Goal: Task Accomplishment & Management: Complete application form

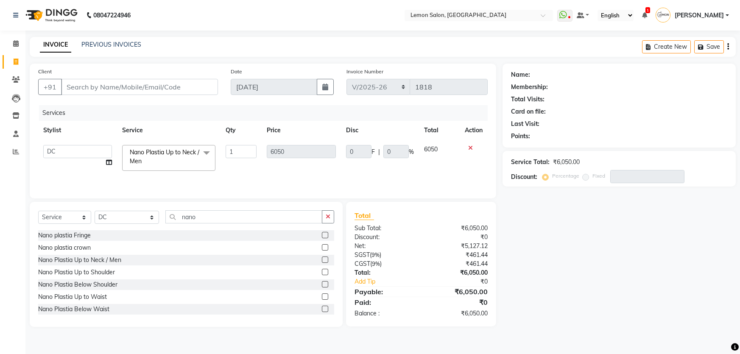
select select "568"
select select "7891"
select select "service"
select select "7891"
click at [15, 118] on icon at bounding box center [15, 115] width 7 height 6
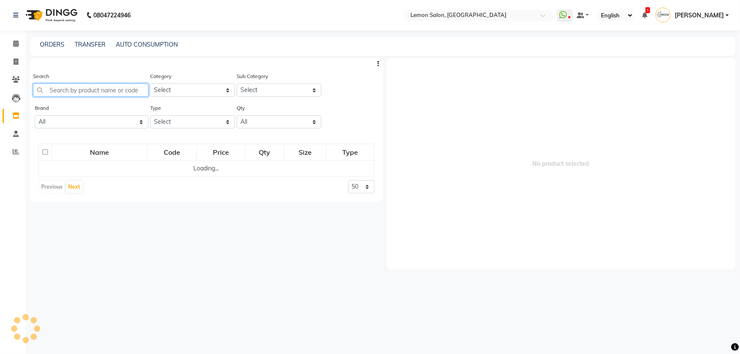
click at [118, 86] on input "text" at bounding box center [90, 90] width 115 height 13
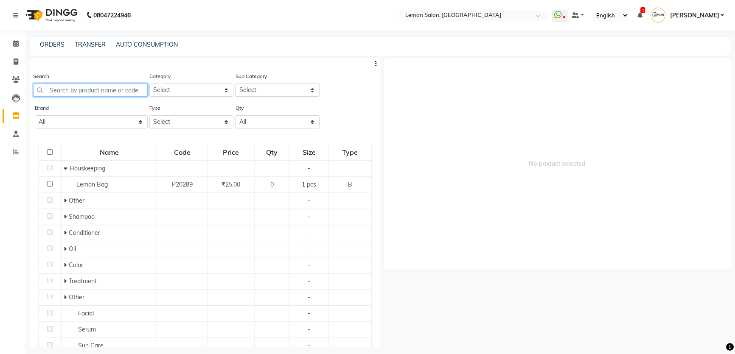
paste input "Lp Majirel Fundmental 3-100 ml"
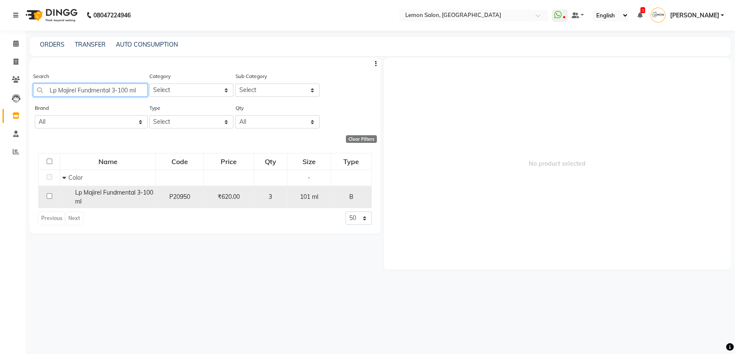
type input "Lp Majirel Fundmental 3-100 ml"
click at [48, 197] on input "checkbox" at bounding box center [50, 196] width 6 height 6
checkbox input "true"
select select
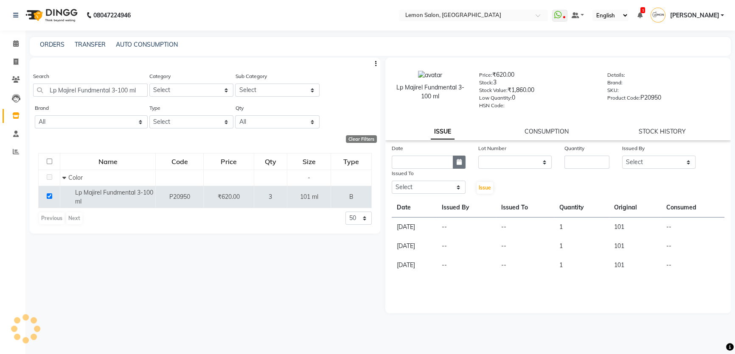
click at [455, 167] on button "button" at bounding box center [459, 162] width 13 height 13
select select "9"
select select "2025"
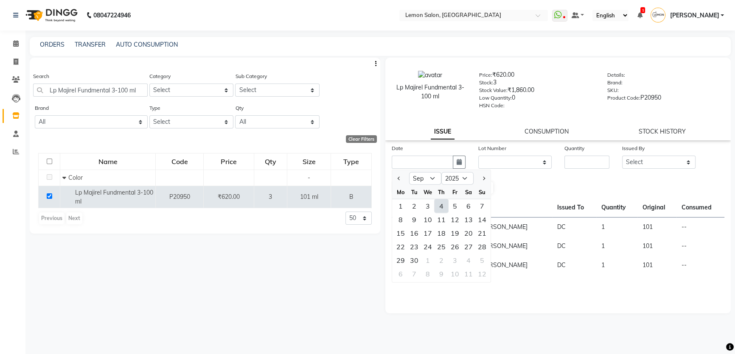
click at [438, 207] on div "4" at bounding box center [442, 206] width 14 height 14
type input "[DATE]"
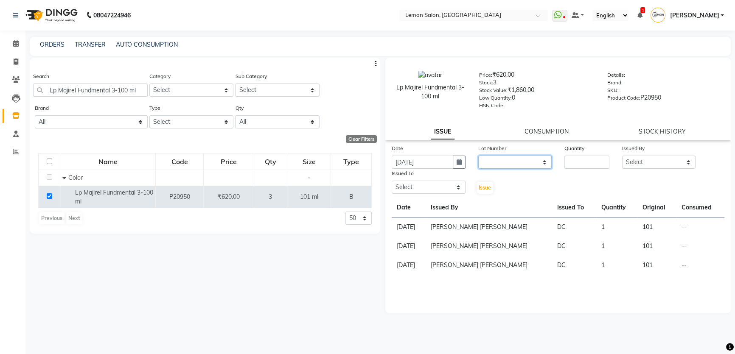
click at [518, 161] on select "None" at bounding box center [515, 162] width 74 height 13
select select "0: null"
click at [478, 157] on select "None" at bounding box center [515, 162] width 74 height 13
click at [597, 169] on input "number" at bounding box center [586, 162] width 45 height 13
click at [457, 167] on button "button" at bounding box center [459, 162] width 13 height 13
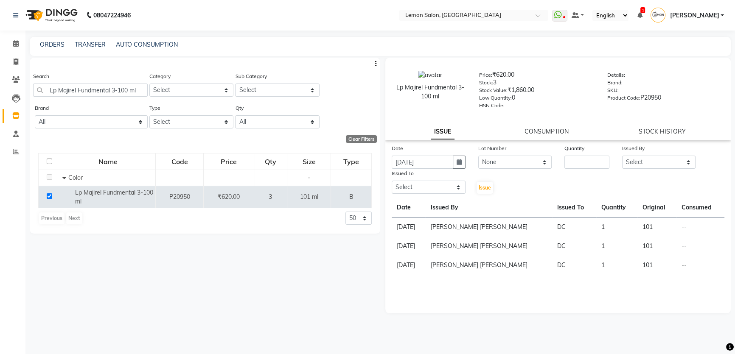
select select "9"
select select "2025"
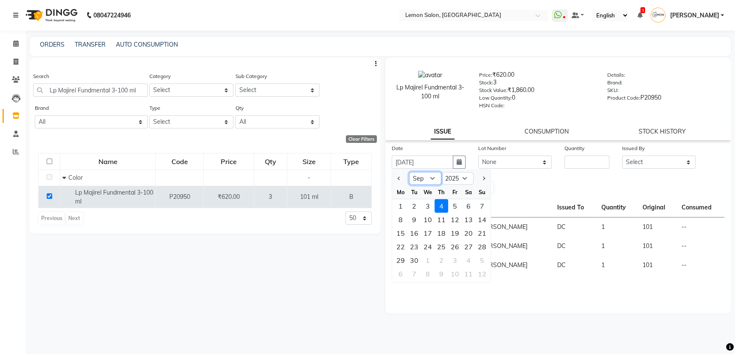
click at [432, 183] on select "Jan Feb Mar Apr May Jun [DATE] Aug Sep Oct Nov Dec" at bounding box center [425, 178] width 32 height 13
select select "7"
click at [409, 174] on select "Jan Feb Mar Apr May Jun [DATE] Aug Sep Oct Nov Dec" at bounding box center [425, 178] width 32 height 13
click at [463, 234] on div "19" at bounding box center [469, 234] width 14 height 14
type input "[DATE]"
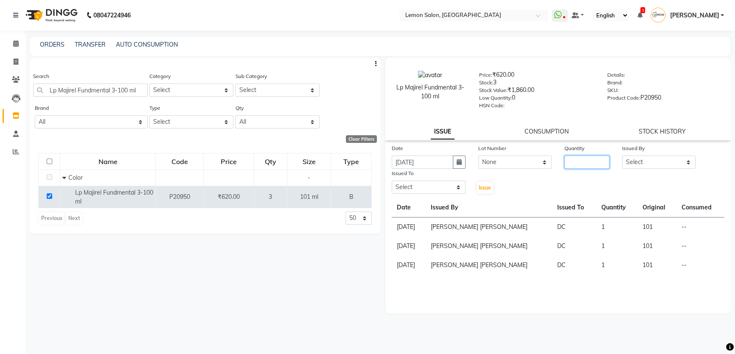
click at [583, 164] on input "number" at bounding box center [586, 162] width 45 height 13
type input "1"
click at [670, 165] on select "Select [PERSON_NAME] [PERSON_NAME] Ssankar [PERSON_NAME] DC [PERSON_NAME] [PERS…" at bounding box center [659, 162] width 74 height 13
select select "66607"
click at [622, 157] on select "Select [PERSON_NAME] [PERSON_NAME] Ssankar [PERSON_NAME] DC [PERSON_NAME] [PERS…" at bounding box center [659, 162] width 74 height 13
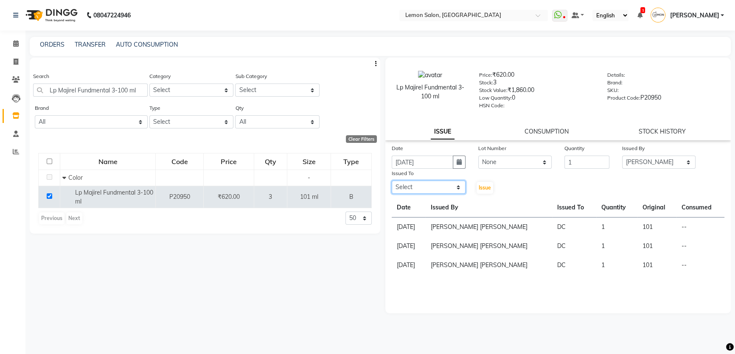
drag, startPoint x: 418, startPoint y: 188, endPoint x: 419, endPoint y: 173, distance: 14.9
click at [418, 188] on select "Select [PERSON_NAME] [PERSON_NAME] Ssankar [PERSON_NAME] DC [PERSON_NAME] [PERS…" at bounding box center [429, 187] width 74 height 13
select select "7891"
click at [392, 183] on select "Select [PERSON_NAME] [PERSON_NAME] Ssankar [PERSON_NAME] DC [PERSON_NAME] [PERS…" at bounding box center [429, 187] width 74 height 13
click at [484, 190] on span "Issue" at bounding box center [485, 188] width 12 height 6
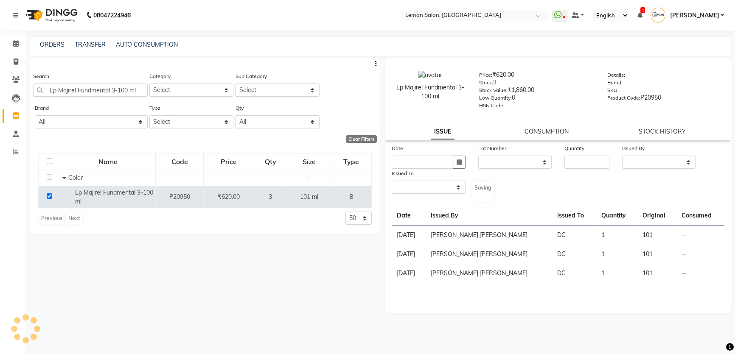
select select
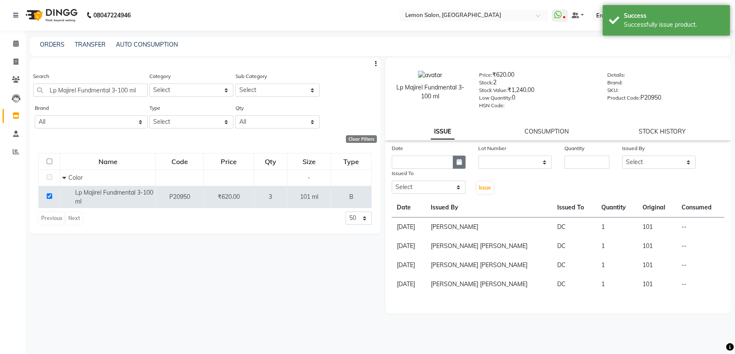
click at [457, 164] on icon "button" at bounding box center [459, 162] width 5 height 6
select select "9"
select select "2025"
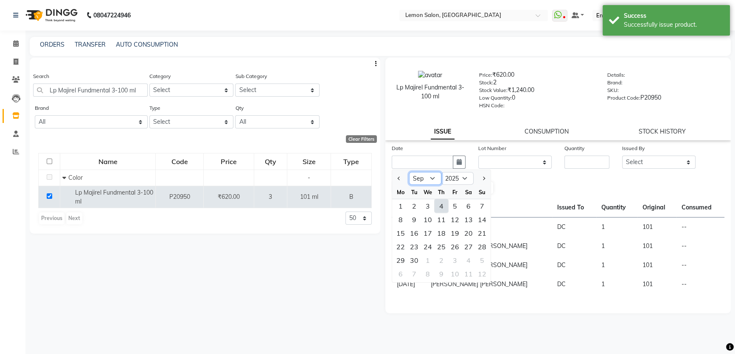
click at [433, 180] on select "Jan Feb Mar Apr May Jun [DATE] Aug Sep Oct Nov Dec" at bounding box center [425, 178] width 32 height 13
select select "6"
click at [409, 174] on select "Jan Feb Mar Apr May Jun [DATE] Aug Sep Oct Nov Dec" at bounding box center [425, 178] width 32 height 13
click at [479, 233] on div "15" at bounding box center [482, 234] width 14 height 14
type input "[DATE]"
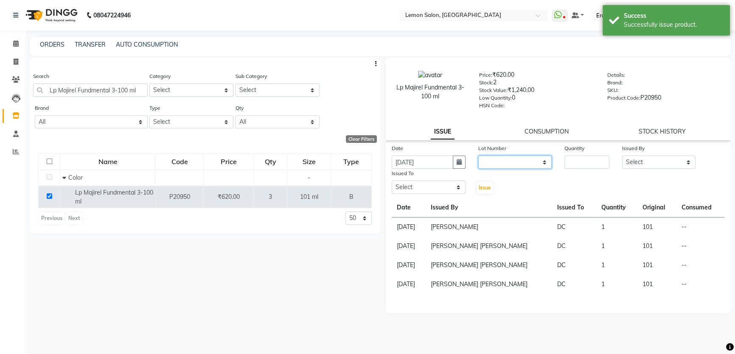
click at [520, 165] on select "None" at bounding box center [515, 162] width 74 height 13
select select "0: null"
click at [478, 157] on select "None" at bounding box center [515, 162] width 74 height 13
click at [589, 167] on input "number" at bounding box center [586, 162] width 45 height 13
type input "2"
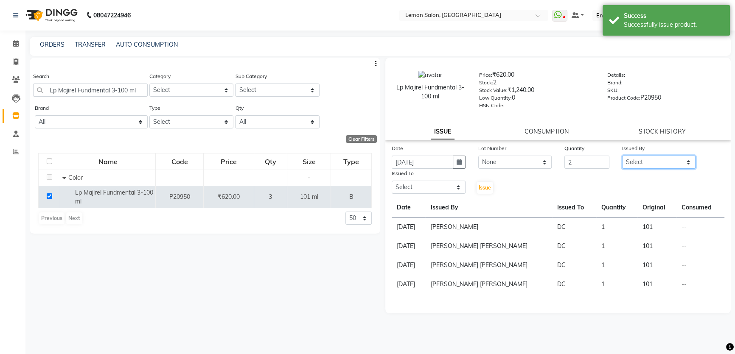
click at [657, 165] on select "Select [PERSON_NAME] [PERSON_NAME] Ssankar [PERSON_NAME] DC [PERSON_NAME] [PERS…" at bounding box center [659, 162] width 74 height 13
select select "66607"
click at [622, 157] on select "Select [PERSON_NAME] [PERSON_NAME] Ssankar [PERSON_NAME] DC [PERSON_NAME] [PERS…" at bounding box center [659, 162] width 74 height 13
click at [434, 189] on select "Select [PERSON_NAME] [PERSON_NAME] Ssankar [PERSON_NAME] DC [PERSON_NAME] [PERS…" at bounding box center [429, 187] width 74 height 13
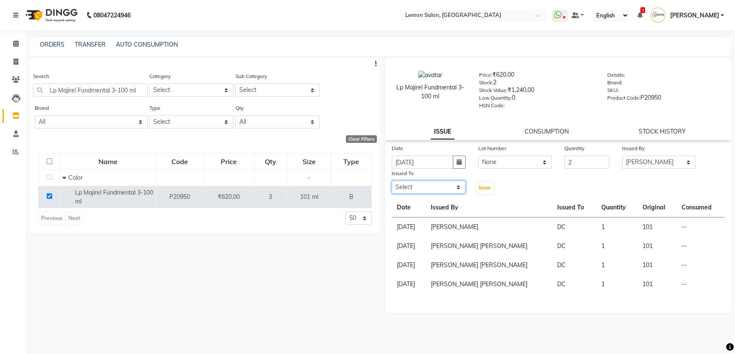
select select "7891"
click at [392, 183] on select "Select [PERSON_NAME] [PERSON_NAME] Ssankar [PERSON_NAME] DC [PERSON_NAME] [PERS…" at bounding box center [429, 187] width 74 height 13
click at [486, 191] on span "Issue" at bounding box center [485, 188] width 12 height 6
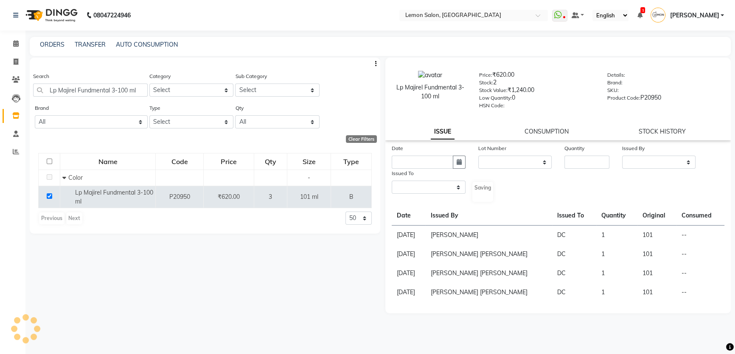
select select
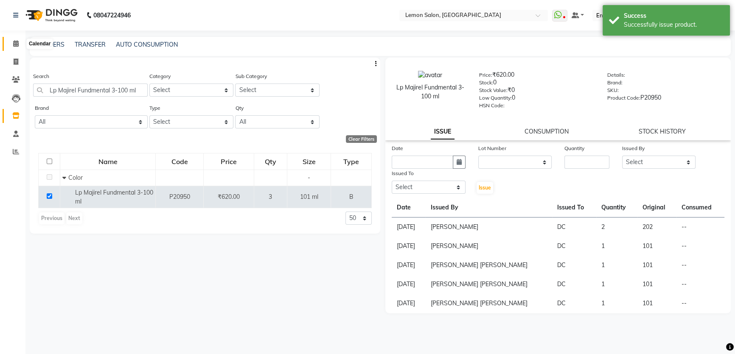
click at [13, 45] on icon at bounding box center [16, 43] width 6 height 6
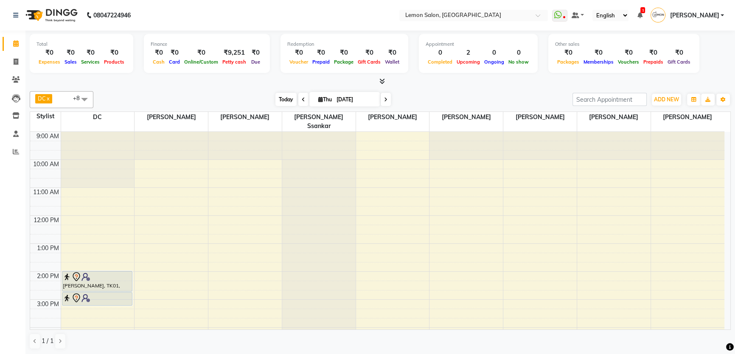
click at [278, 99] on span "Today" at bounding box center [285, 99] width 21 height 13
click at [16, 84] on span at bounding box center [15, 80] width 15 height 10
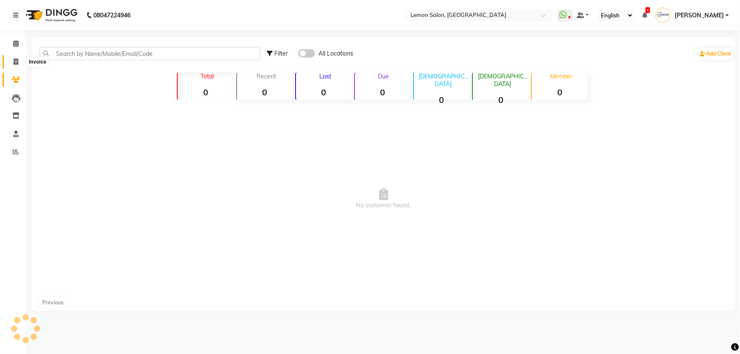
click at [8, 64] on span at bounding box center [15, 62] width 15 height 10
select select "568"
select select "service"
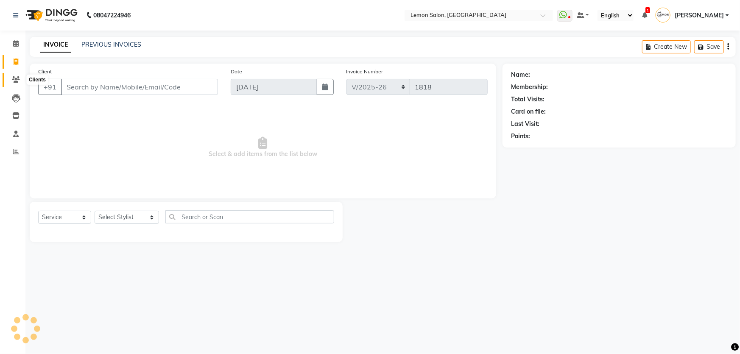
click at [16, 77] on icon at bounding box center [16, 79] width 8 height 6
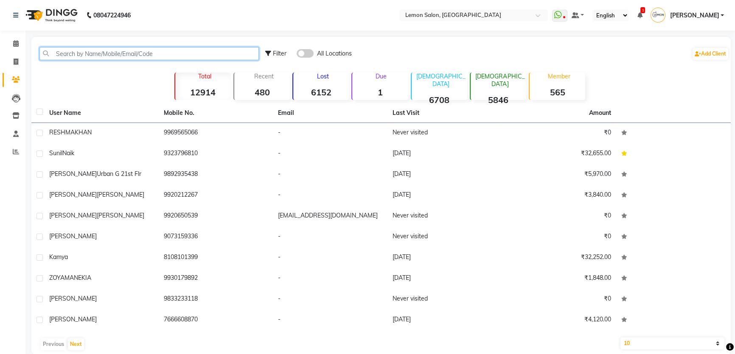
click at [119, 56] on input "text" at bounding box center [148, 53] width 219 height 13
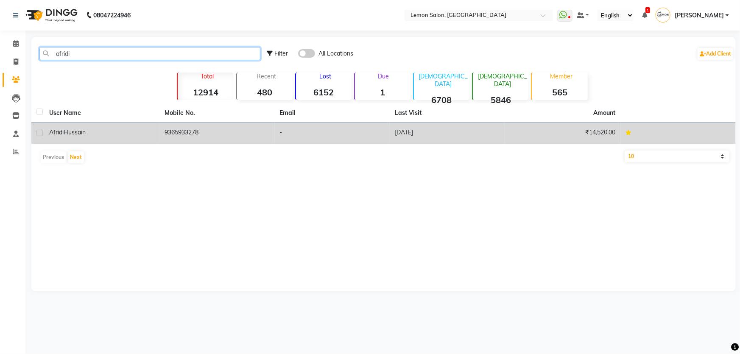
type input "afridi"
click at [85, 130] on span "Hussain" at bounding box center [75, 133] width 22 height 8
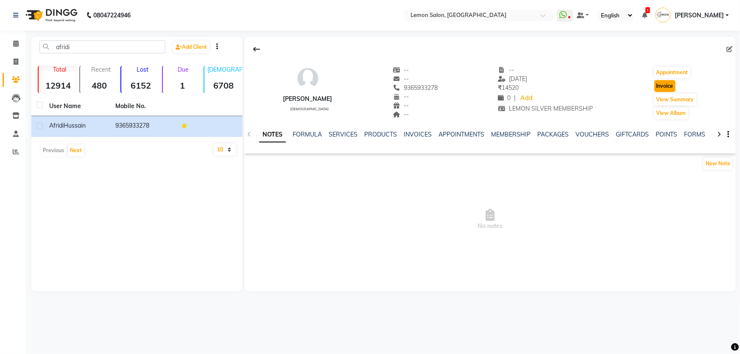
click at [670, 87] on button "Invoice" at bounding box center [665, 86] width 21 height 12
select select "service"
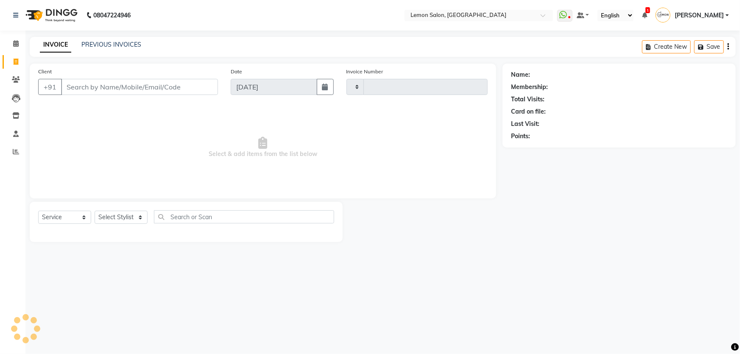
type input "1818"
select select "568"
type input "9365933278"
select select "1: Object"
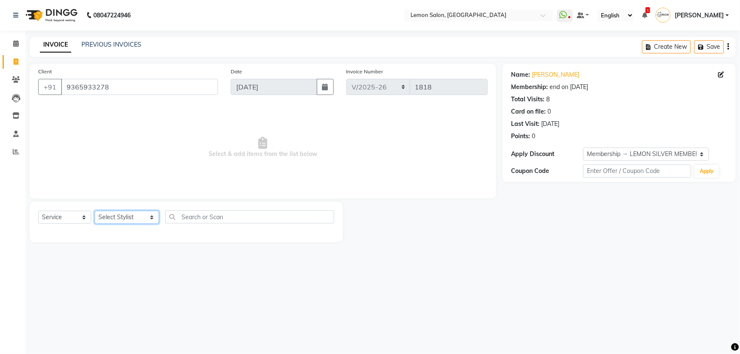
click at [97, 219] on select "Select Stylist [PERSON_NAME] [PERSON_NAME] [PERSON_NAME] DC [PERSON_NAME] [PERS…" at bounding box center [127, 217] width 64 height 13
select select "28907"
click at [95, 211] on select "Select Stylist [PERSON_NAME] [PERSON_NAME] [PERSON_NAME] DC [PERSON_NAME] [PERS…" at bounding box center [127, 217] width 64 height 13
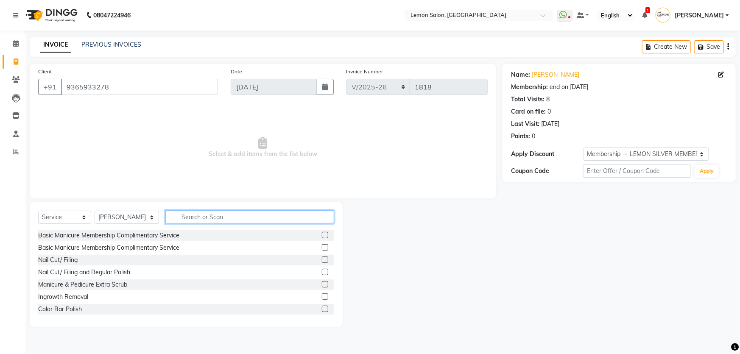
click at [192, 219] on input "text" at bounding box center [249, 216] width 169 height 13
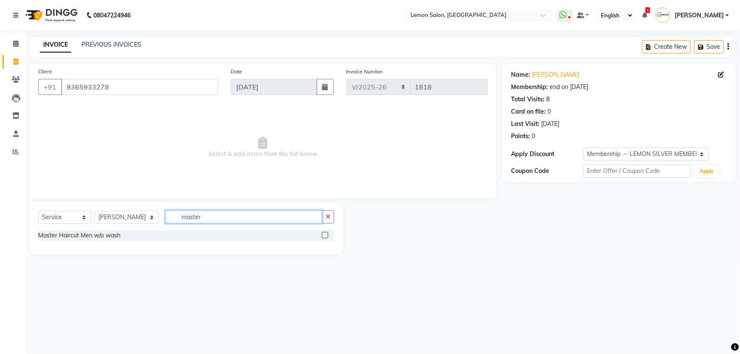
type input "master"
click at [104, 242] on div "Master Haircut Men w/o wash" at bounding box center [186, 236] width 296 height 12
click at [124, 240] on div "Master Haircut Men w/o wash" at bounding box center [186, 235] width 296 height 11
click at [115, 240] on div "Master Haircut Men w/o wash" at bounding box center [79, 235] width 82 height 9
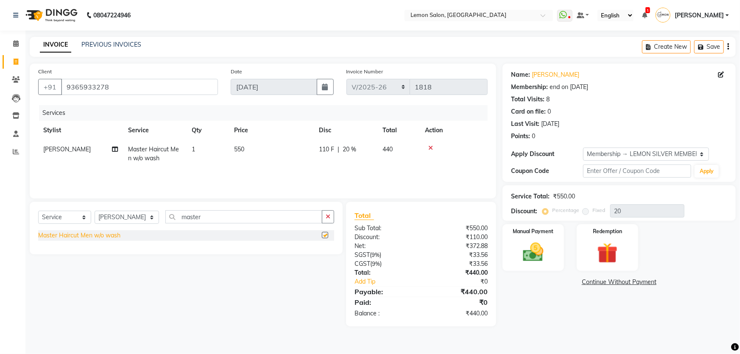
checkbox input "false"
drag, startPoint x: 543, startPoint y: 242, endPoint x: 538, endPoint y: 255, distance: 13.7
click at [543, 241] on img at bounding box center [533, 252] width 35 height 25
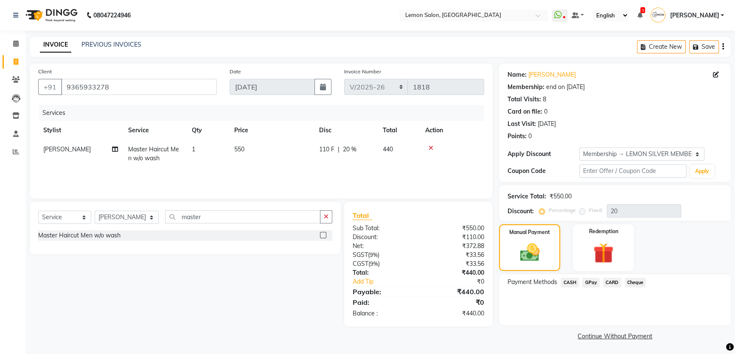
click at [587, 283] on span "GPay" at bounding box center [590, 283] width 17 height 10
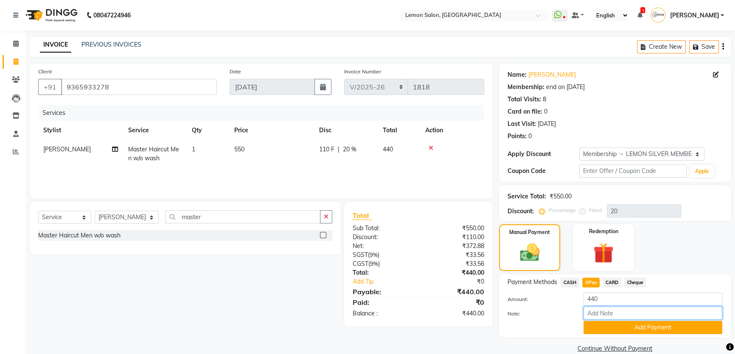
click at [600, 318] on input "Note:" at bounding box center [652, 313] width 139 height 13
click at [600, 324] on button "Add Payment" at bounding box center [652, 327] width 139 height 13
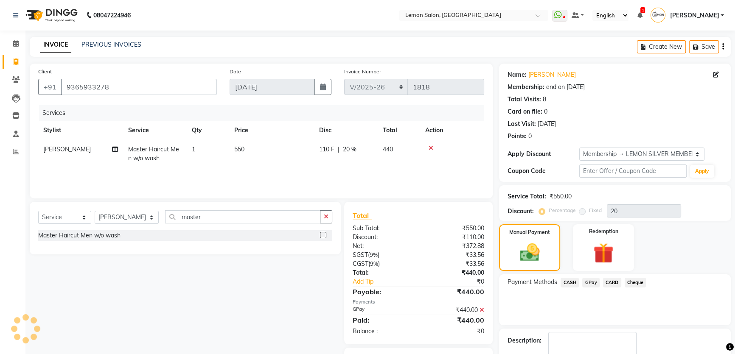
scroll to position [48, 0]
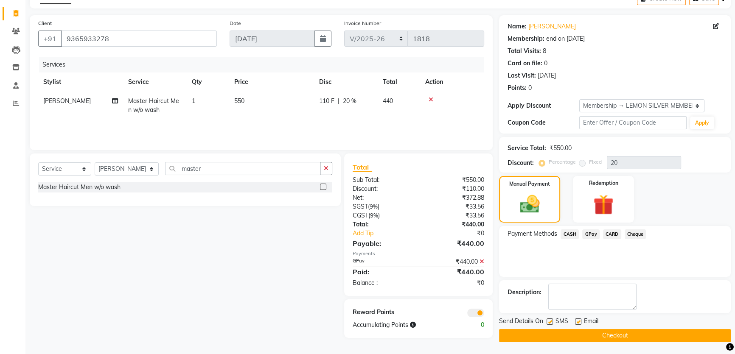
click at [576, 330] on button "Checkout" at bounding box center [615, 335] width 232 height 13
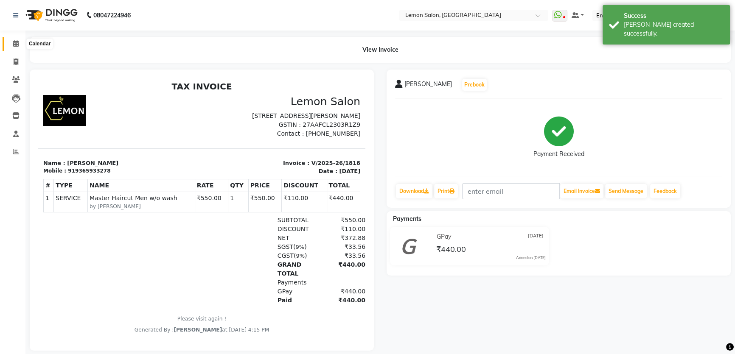
click at [10, 42] on span at bounding box center [15, 44] width 15 height 10
